Goal: Task Accomplishment & Management: Manage account settings

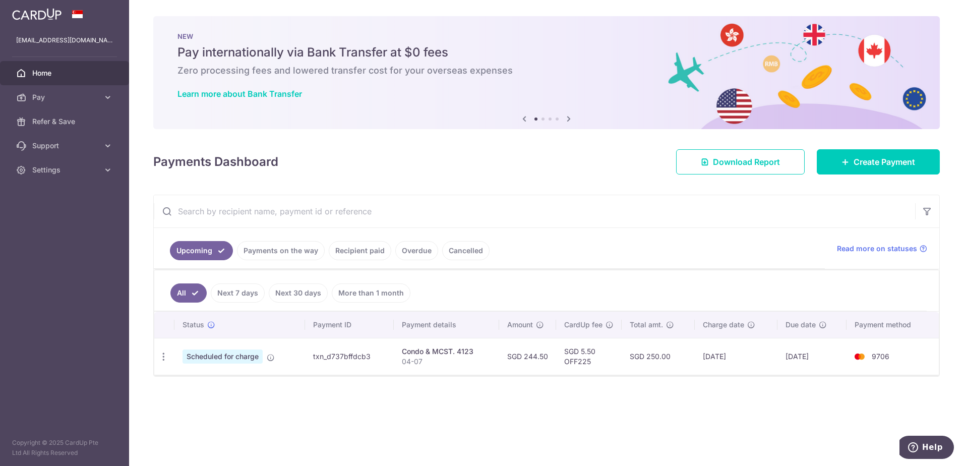
click at [34, 71] on span "Home" at bounding box center [65, 73] width 67 height 10
